Goal: Information Seeking & Learning: Learn about a topic

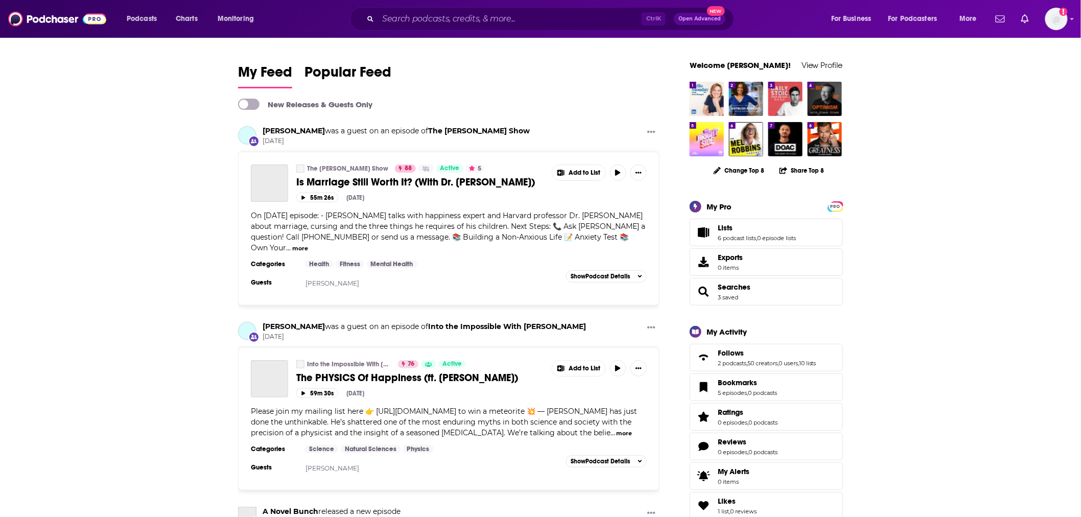
click at [414, 28] on div "Ctrl K Open Advanced New" at bounding box center [542, 18] width 384 height 23
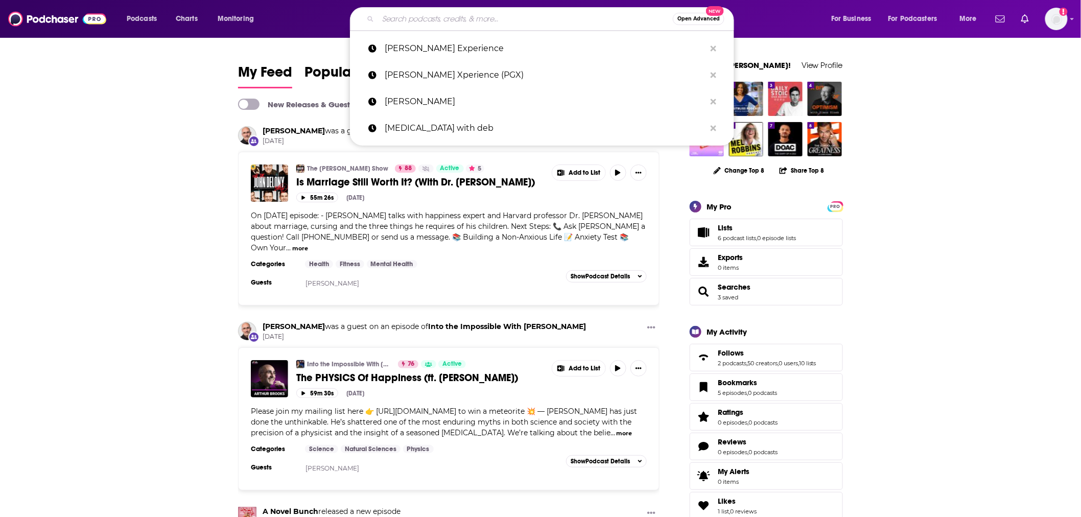
click at [415, 22] on input "Search podcasts, credits, & more..." at bounding box center [525, 19] width 295 height 16
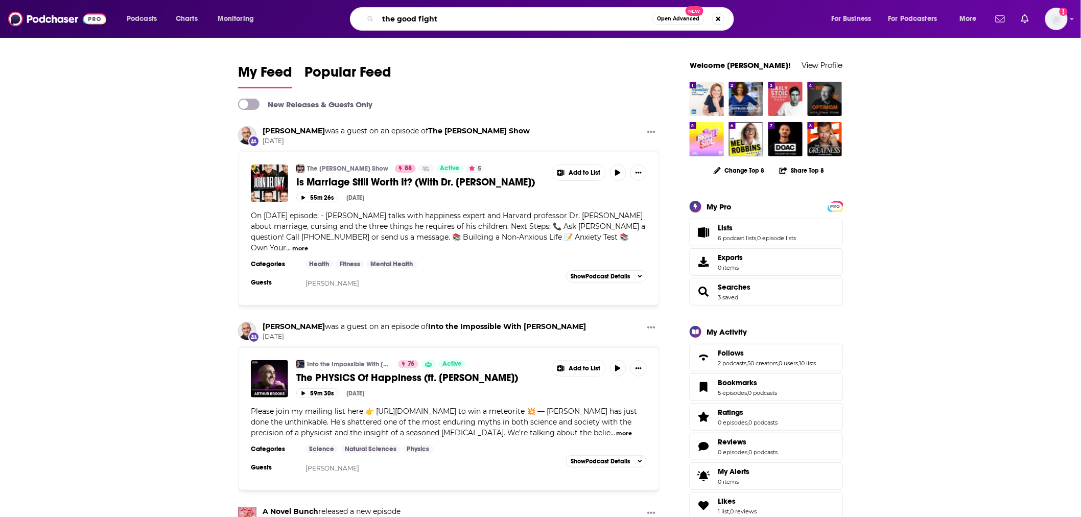
type input "the good fight"
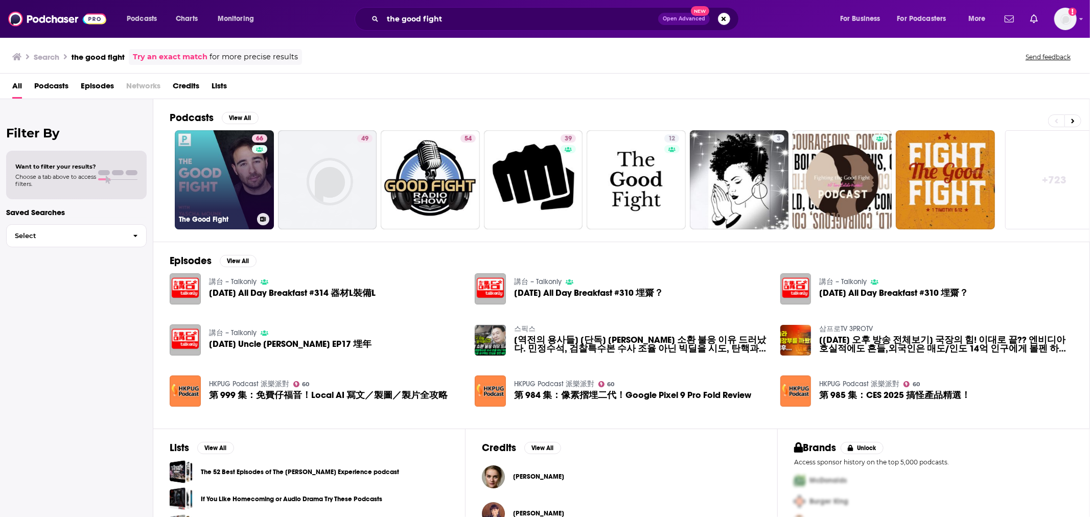
click at [239, 182] on link "66 The Good Fight" at bounding box center [224, 179] width 99 height 99
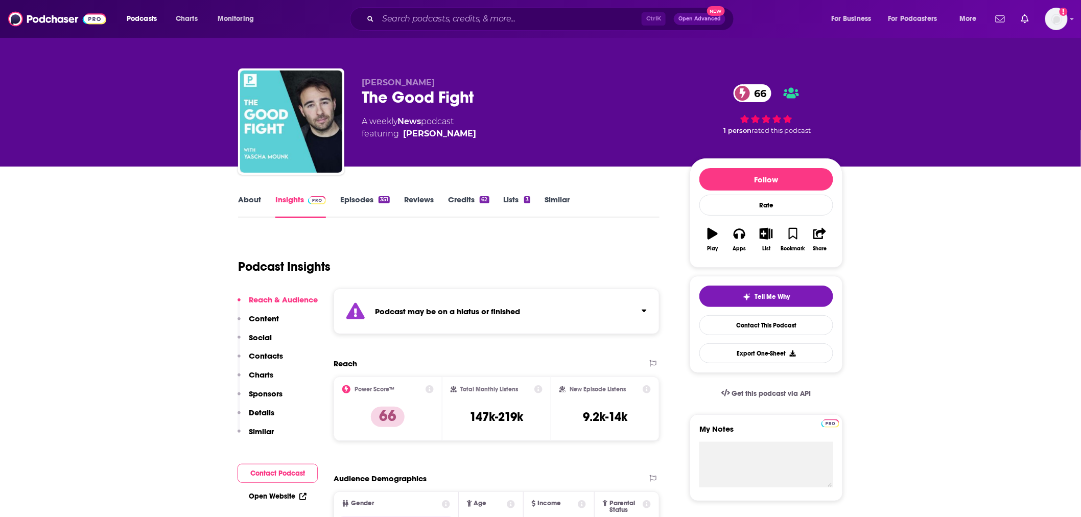
click at [375, 196] on link "Episodes 351" at bounding box center [365, 206] width 50 height 23
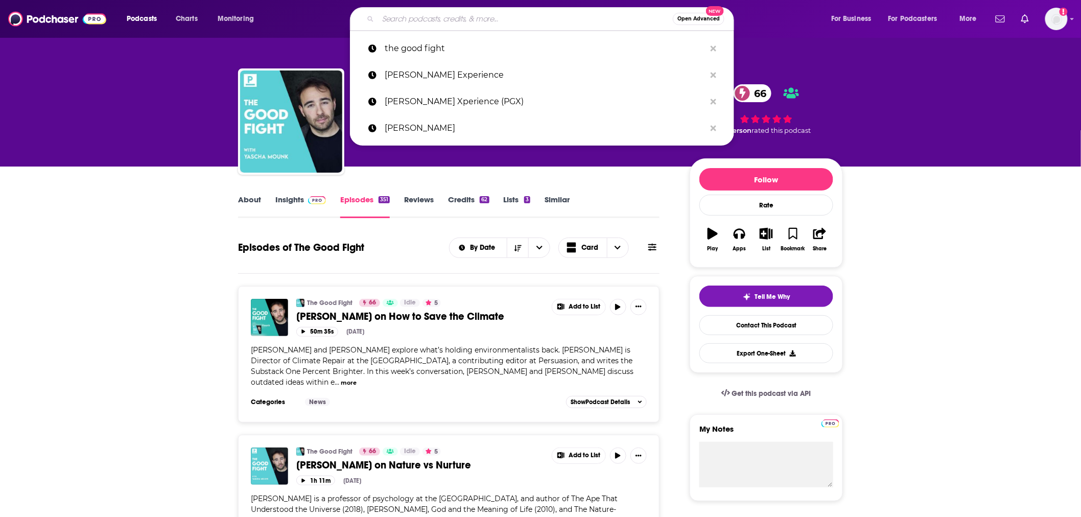
click at [425, 12] on input "Search podcasts, credits, & more..." at bounding box center [525, 19] width 295 height 16
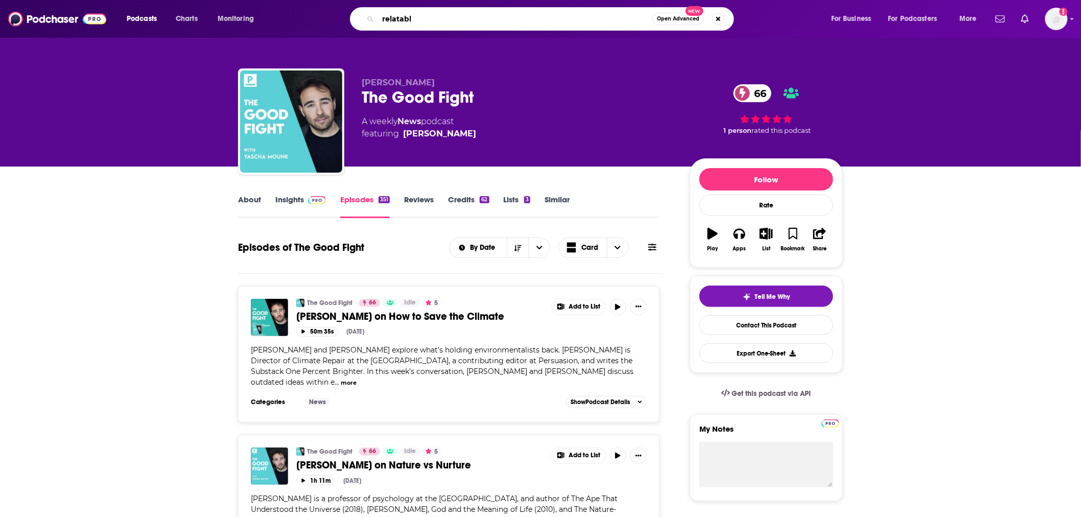
type input "relatable"
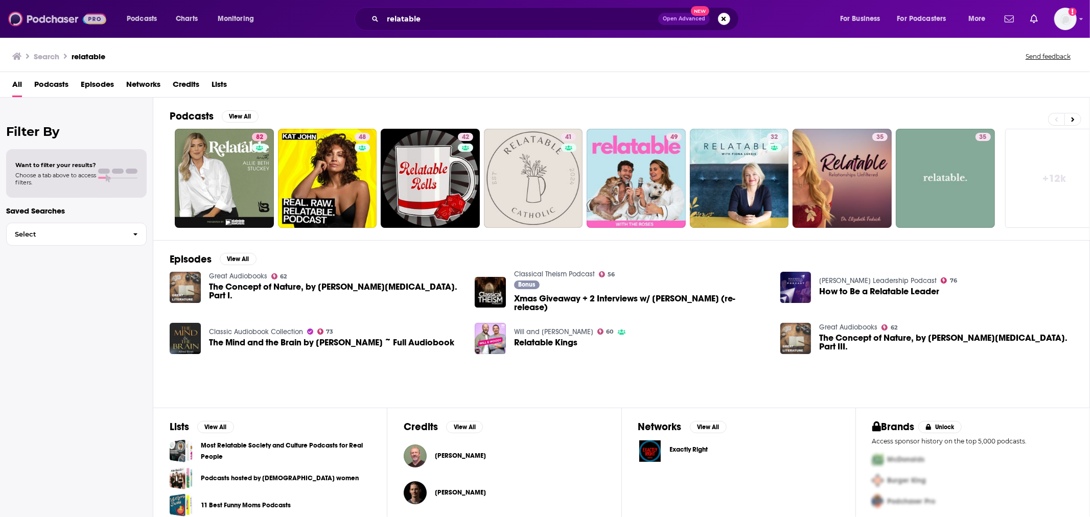
click at [14, 18] on img at bounding box center [57, 18] width 98 height 19
